Goal: Communication & Community: Ask a question

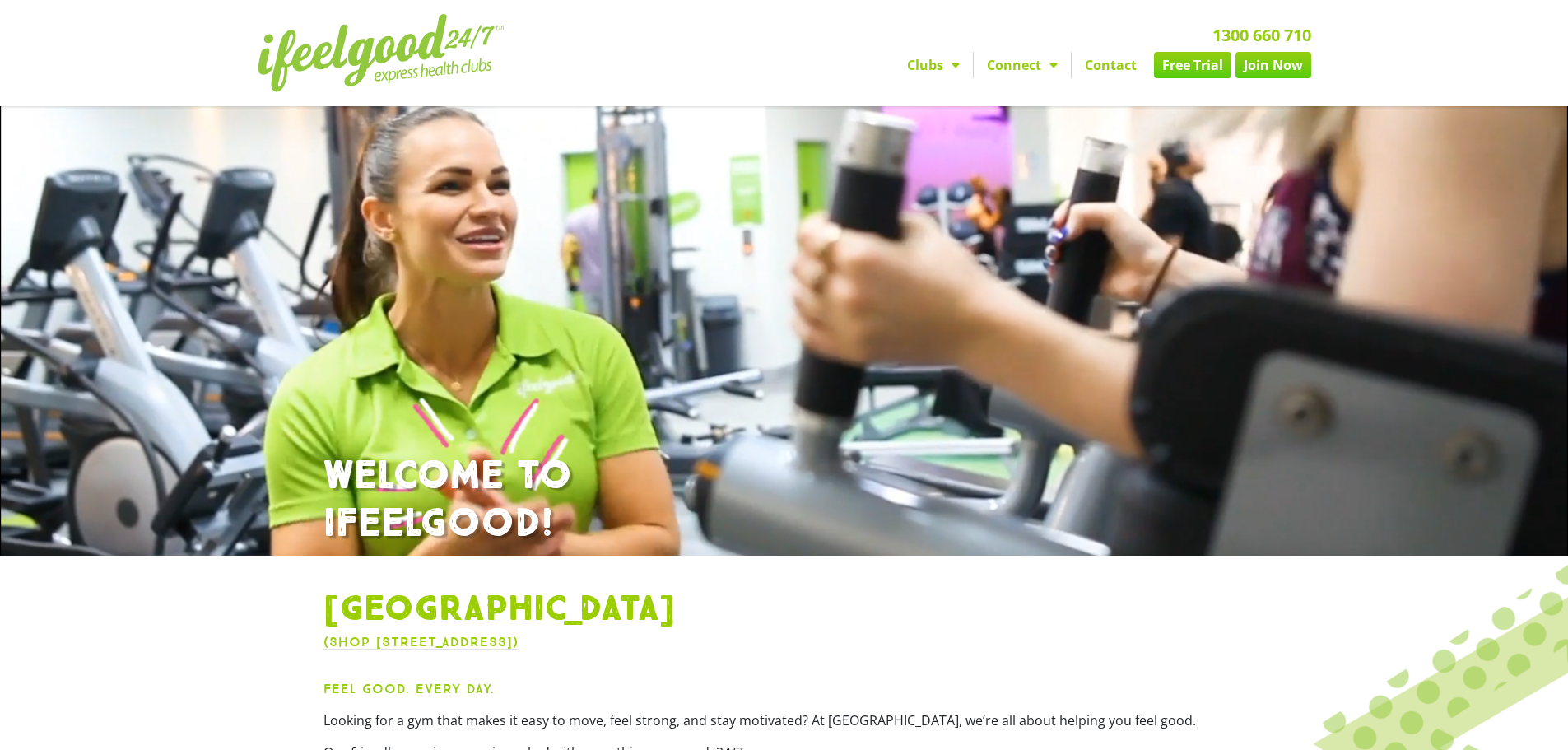
click at [1120, 73] on link "Contact" at bounding box center [1110, 65] width 78 height 27
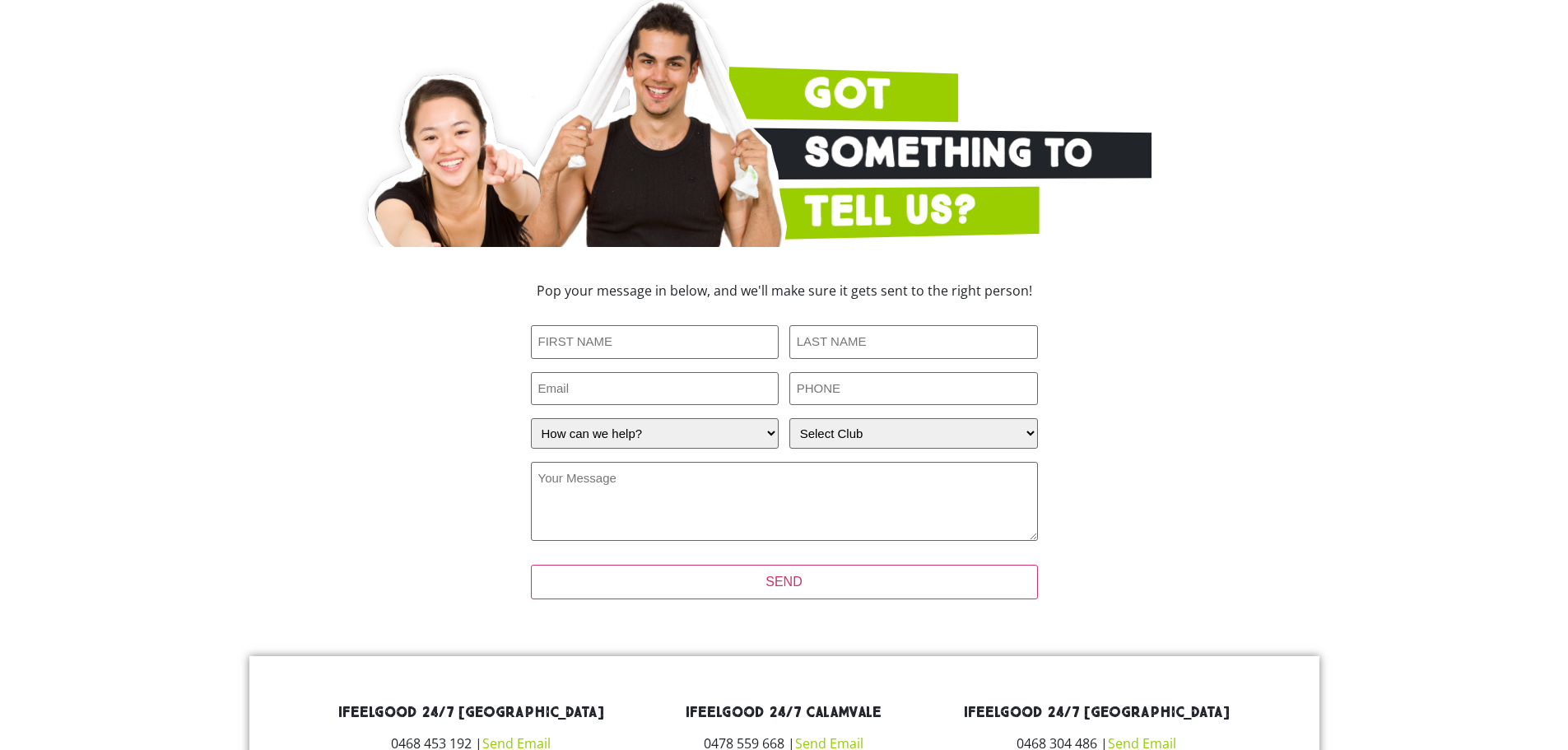
scroll to position [247, 0]
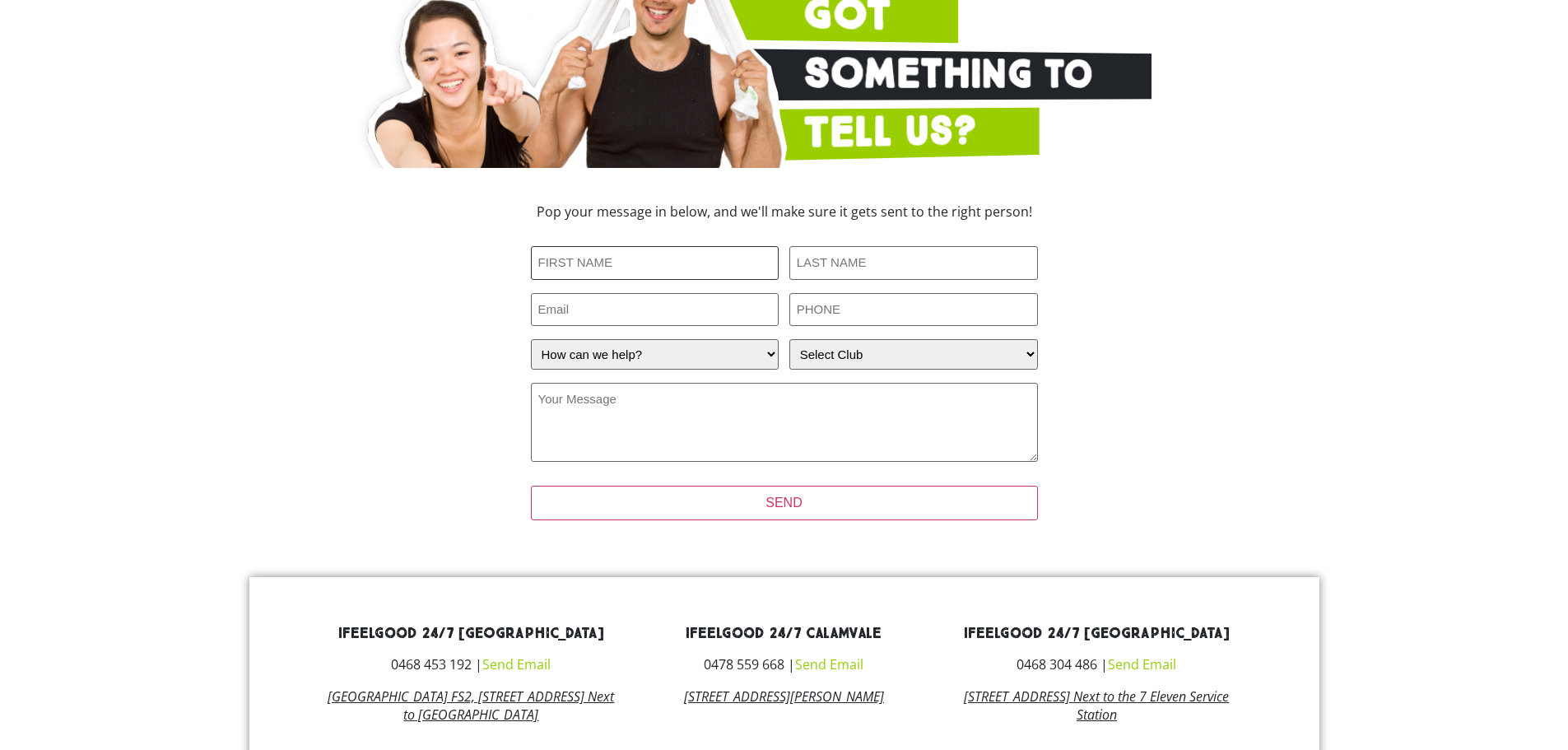
click at [636, 276] on input "First Name (Required)" at bounding box center [655, 263] width 248 height 34
type input "[PERSON_NAME]"
type input "[PERSON_NAME][EMAIL_ADDRESS][DOMAIN_NAME]"
type input "0475879264"
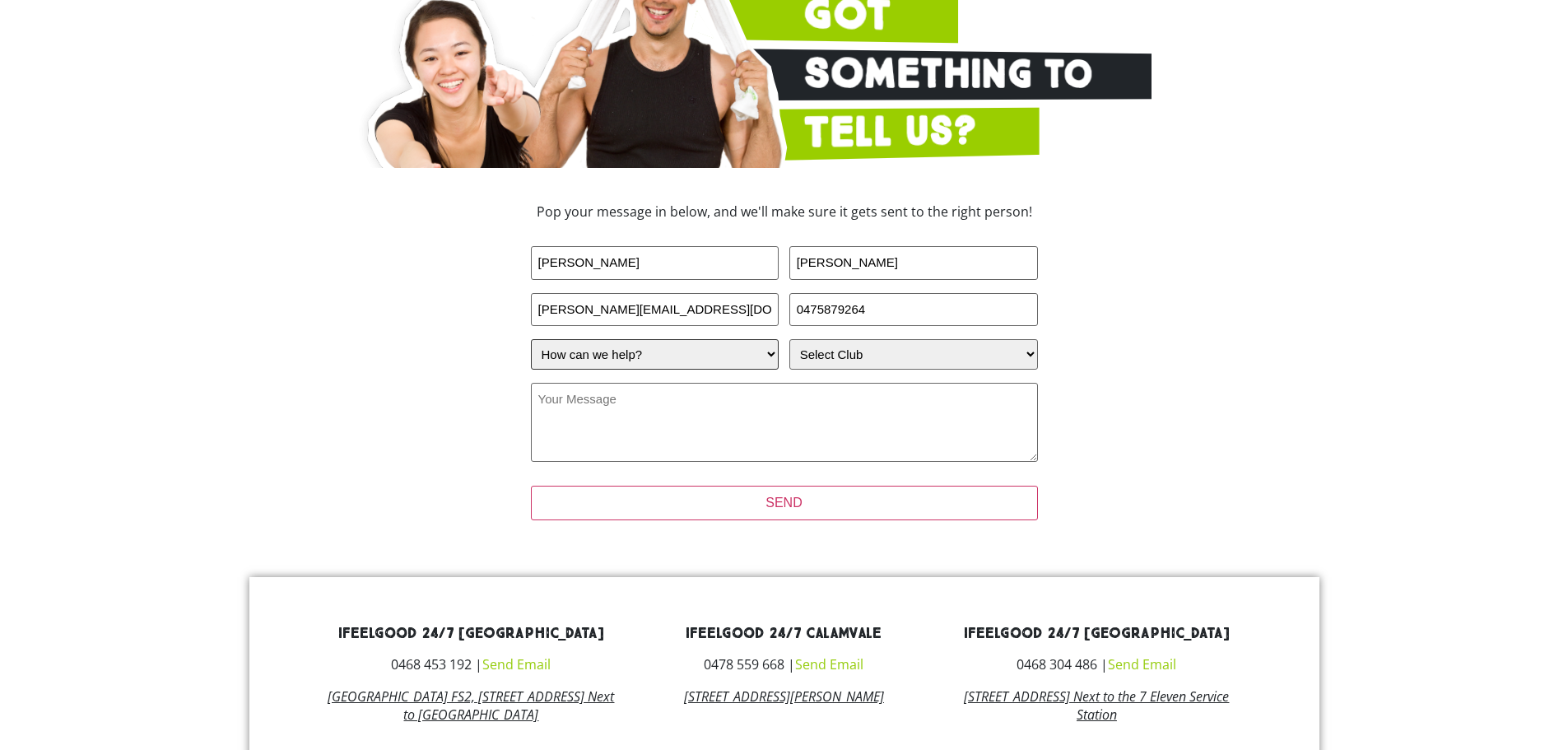
click at [616, 362] on select "How can we help? I have a question about joining I'm a current member who has a…" at bounding box center [655, 353] width 248 height 30
select select "I'm a current member who has an enquiry"
click at [531, 339] on select "How can we help? I have a question about joining I'm a current member who has a…" at bounding box center [655, 353] width 248 height 30
click at [863, 370] on select "Select Club [GEOGRAPHIC_DATA] [GEOGRAPHIC_DATA] [GEOGRAPHIC_DATA] [GEOGRAPHIC_D…" at bounding box center [914, 353] width 248 height 30
select select "[GEOGRAPHIC_DATA]"
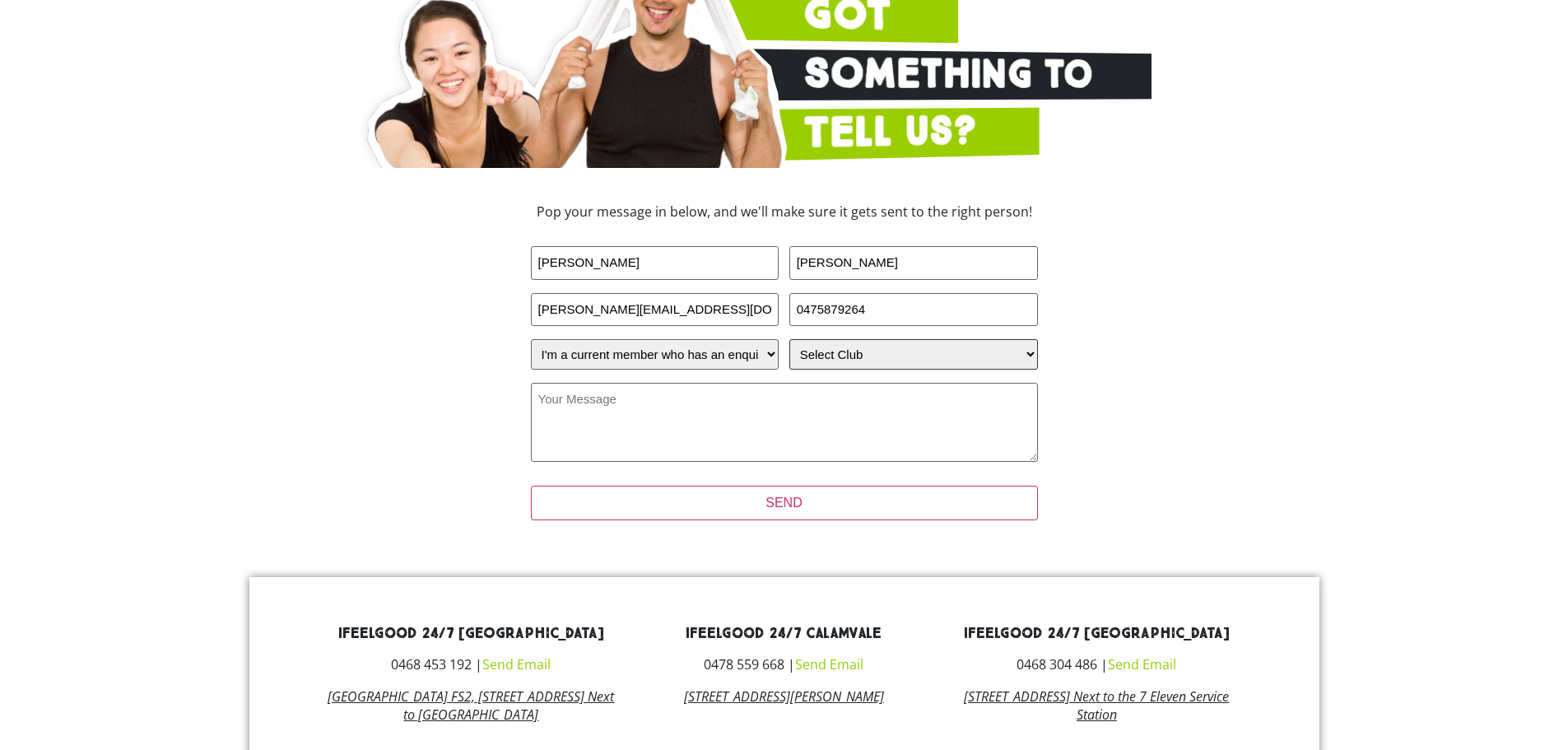
click at [790, 339] on select "Select Club [GEOGRAPHIC_DATA] [GEOGRAPHIC_DATA] [GEOGRAPHIC_DATA] [GEOGRAPHIC_D…" at bounding box center [914, 353] width 248 height 30
click at [700, 436] on textarea "Your Message (Required)" at bounding box center [784, 422] width 507 height 79
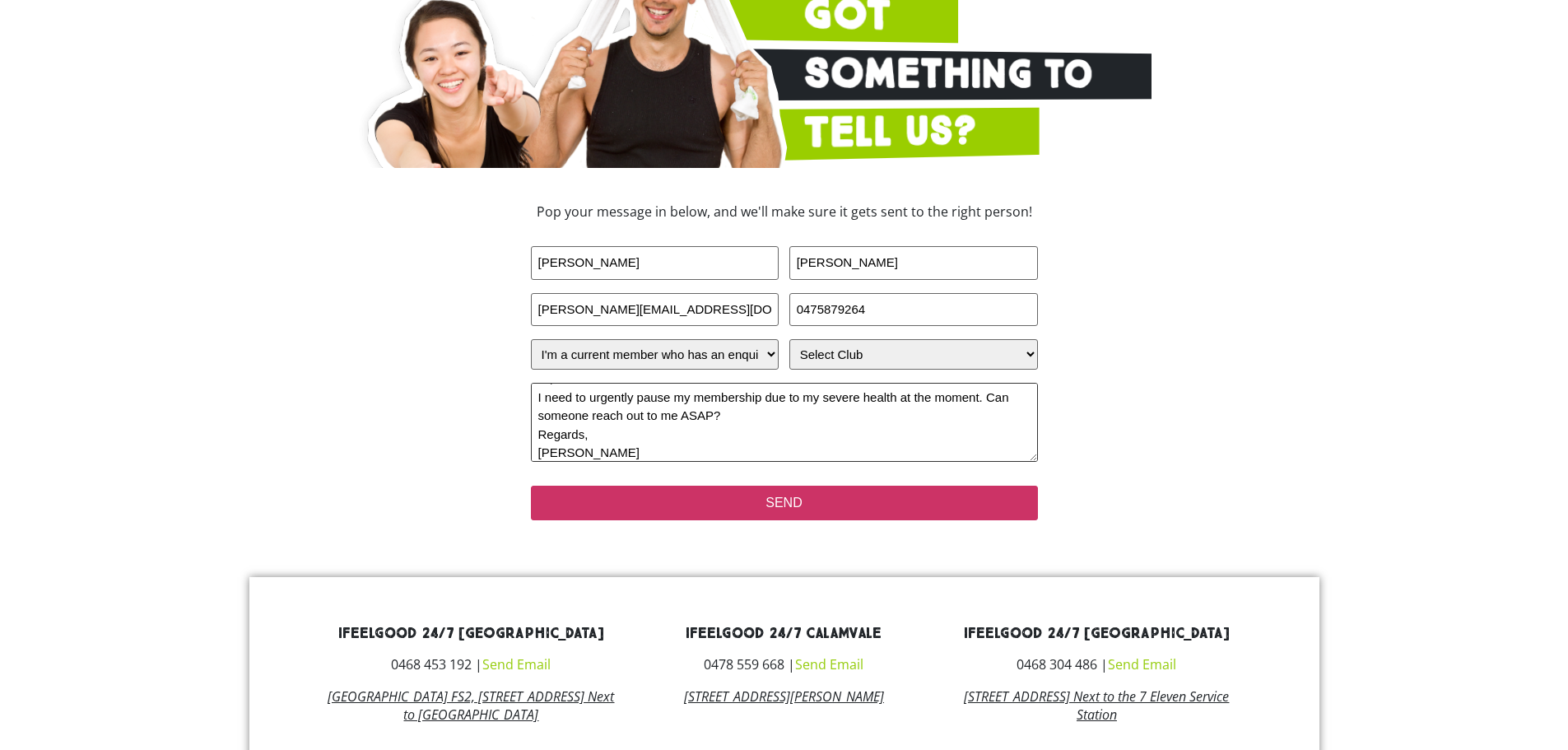
type textarea "Hi, I need to urgently pause my membership due to my severe health at the momen…"
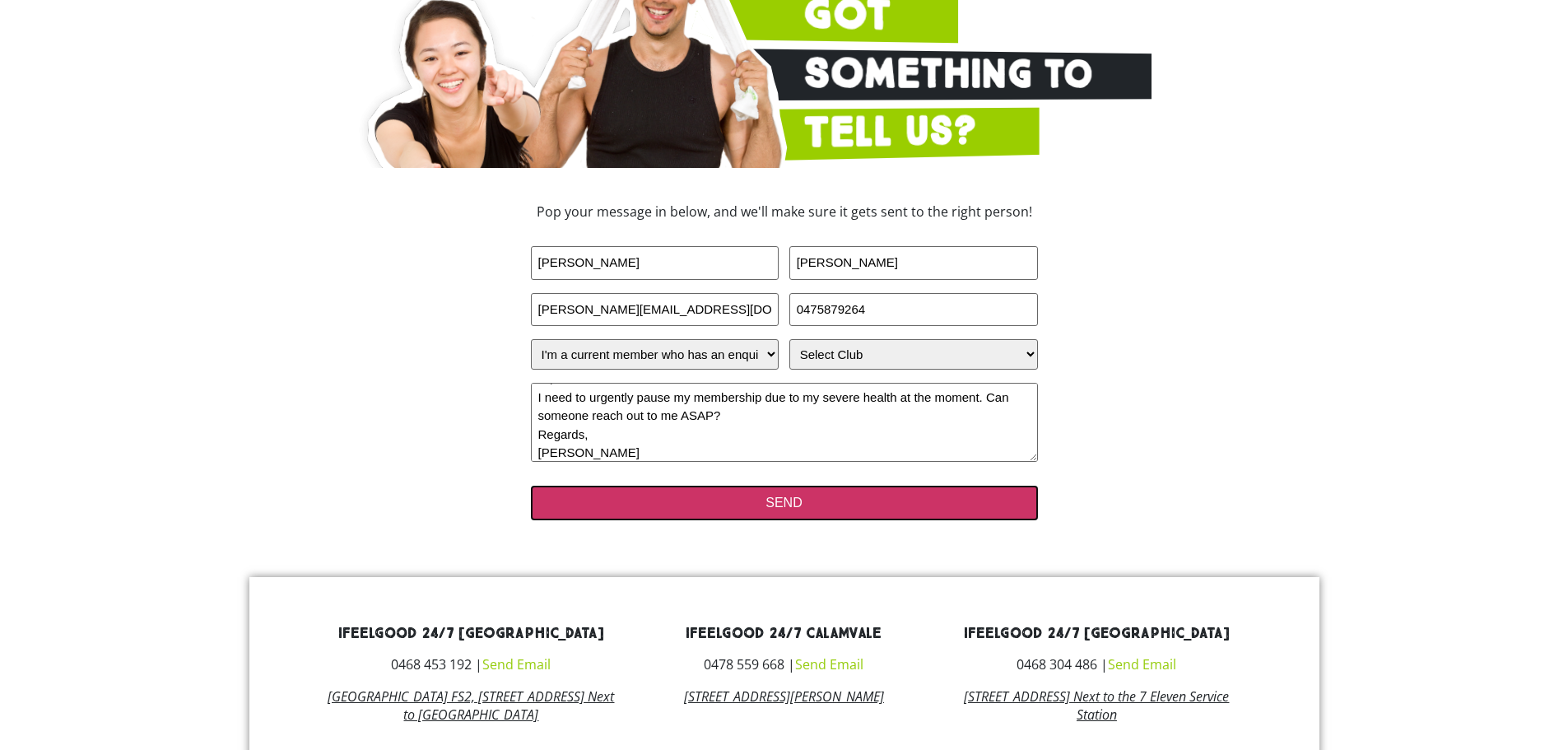
click at [782, 503] on input "SEND" at bounding box center [784, 503] width 507 height 34
click at [802, 503] on input "SEND" at bounding box center [784, 503] width 507 height 34
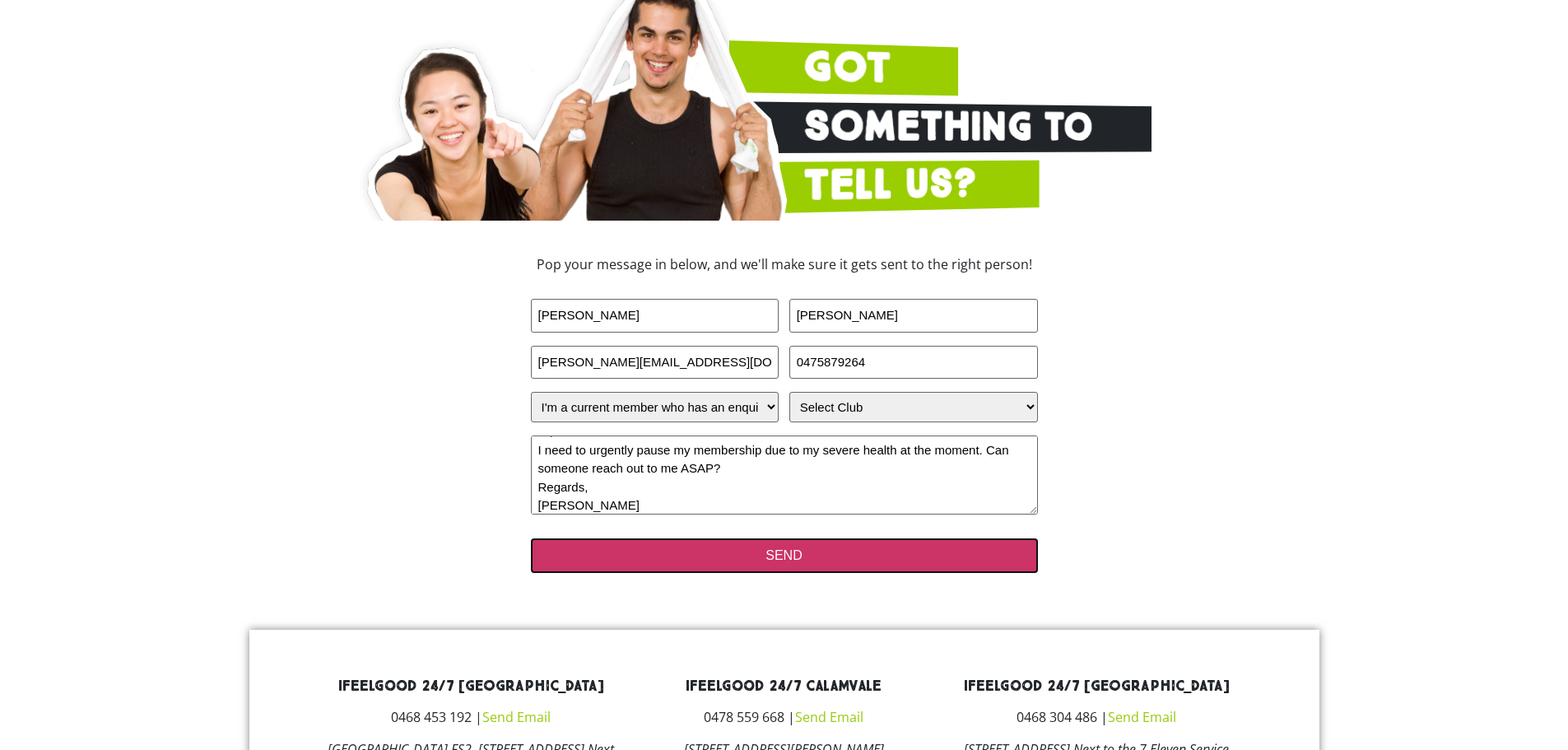
scroll to position [165, 0]
